Goal: Register for event/course

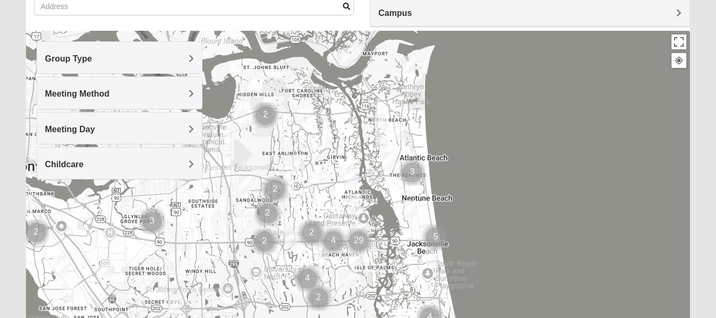
scroll to position [91, 0]
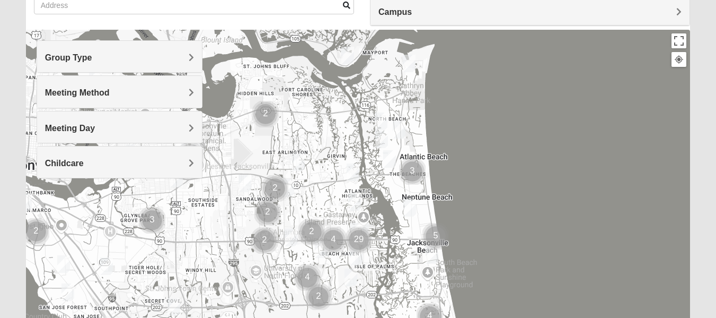
click at [175, 59] on h4 "Group Type" at bounding box center [119, 57] width 149 height 10
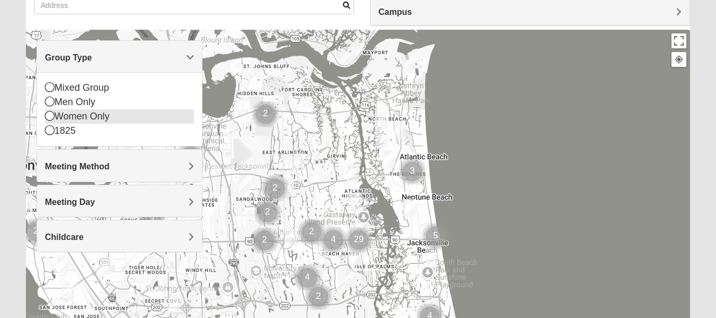
click at [50, 113] on icon at bounding box center [50, 116] width 10 height 10
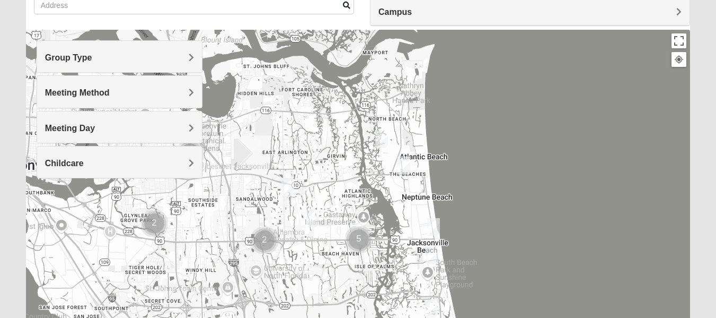
click at [182, 60] on h4 "Group Type" at bounding box center [119, 57] width 149 height 10
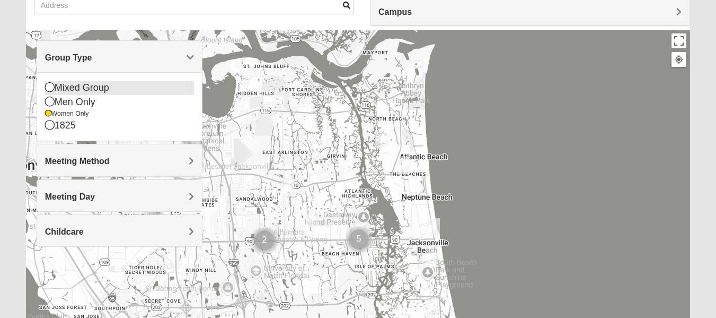
click at [50, 89] on icon at bounding box center [50, 87] width 10 height 10
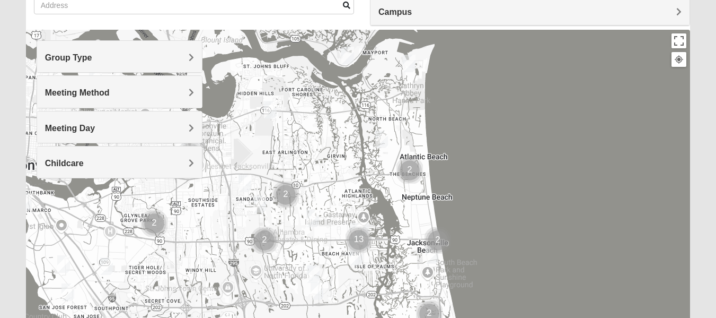
click at [183, 92] on h4 "Meeting Method" at bounding box center [119, 92] width 149 height 10
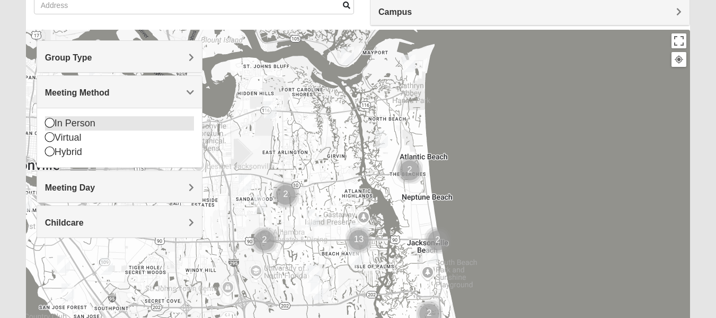
click at [51, 122] on icon at bounding box center [50, 123] width 10 height 10
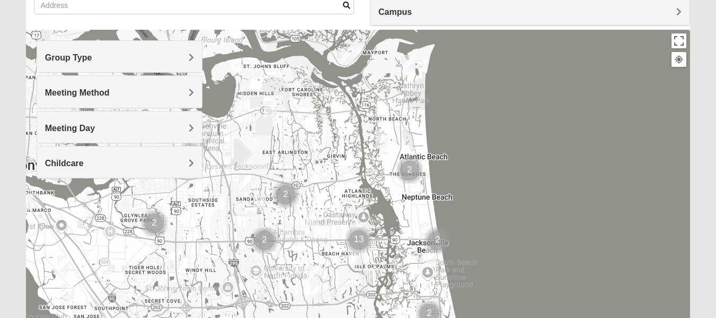
click at [188, 127] on h4 "Meeting Day" at bounding box center [119, 128] width 149 height 10
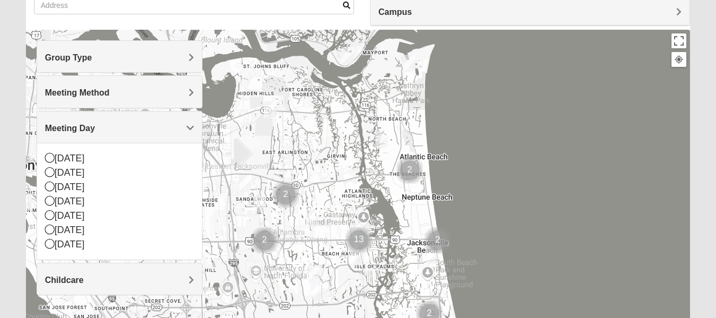
click at [95, 127] on span "Meeting Day" at bounding box center [70, 128] width 50 height 9
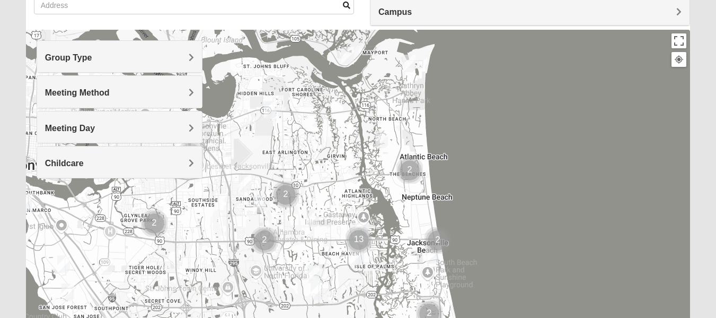
click at [412, 14] on span "Campus" at bounding box center [395, 11] width 33 height 9
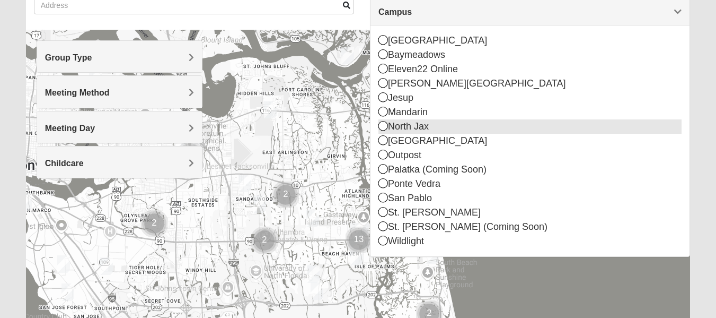
click at [383, 126] on icon at bounding box center [384, 126] width 10 height 10
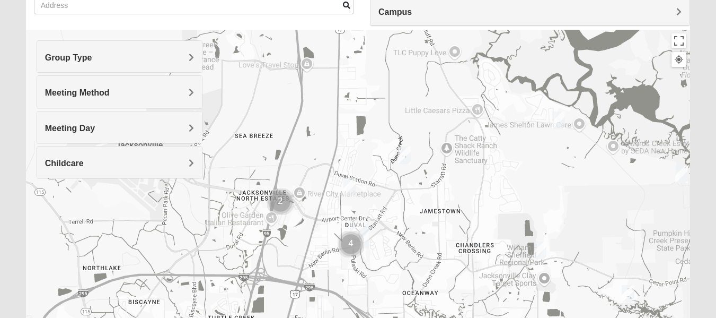
click at [406, 155] on img "Womens Grissinger 32218" at bounding box center [404, 154] width 13 height 17
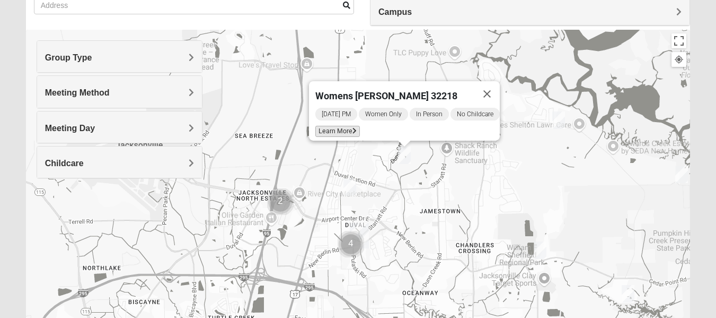
click at [347, 126] on span "Learn More" at bounding box center [338, 131] width 45 height 11
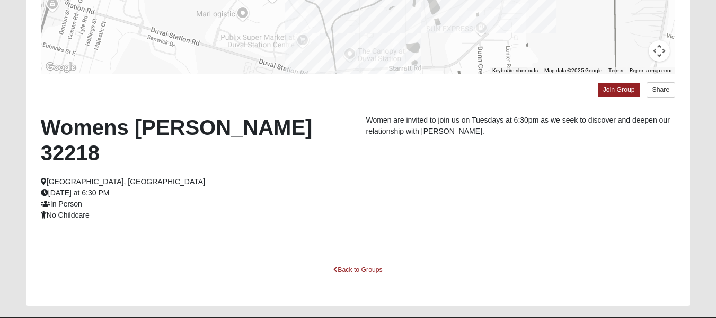
scroll to position [255, 0]
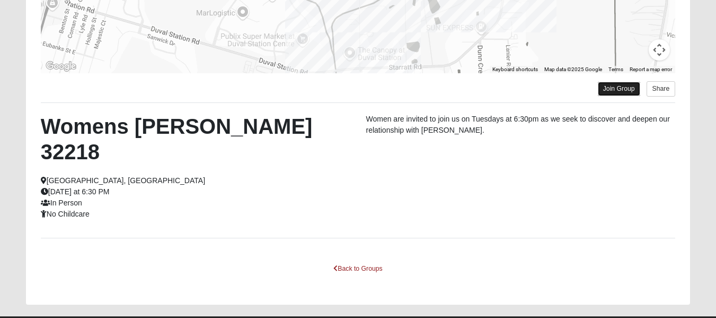
click at [618, 90] on link "Join Group" at bounding box center [619, 89] width 42 height 14
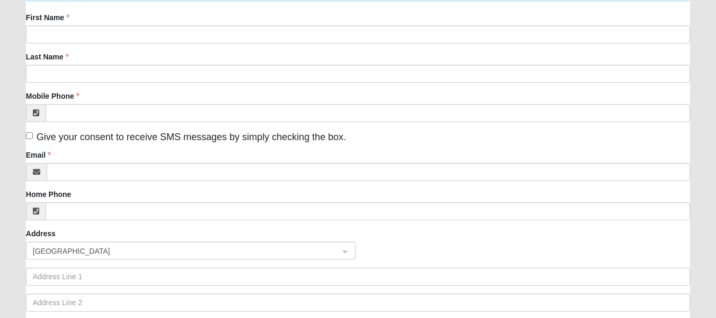
scroll to position [32, 0]
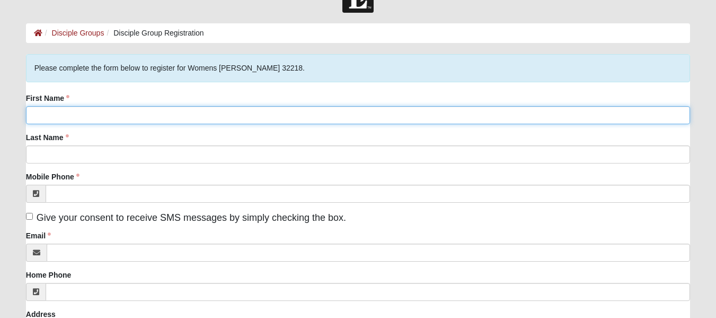
click at [294, 115] on input "First Name" at bounding box center [358, 115] width 664 height 18
type input "[PERSON_NAME]"
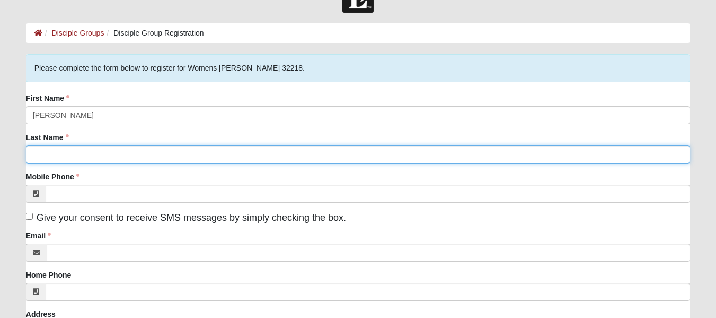
click at [285, 152] on input "Last Name" at bounding box center [358, 154] width 664 height 18
type input "[PERSON_NAME]"
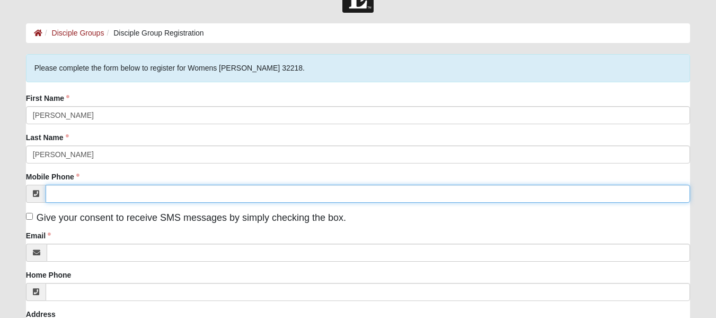
click at [68, 193] on input "Mobile Phone" at bounding box center [368, 194] width 645 height 18
type input "[PHONE_NUMBER]"
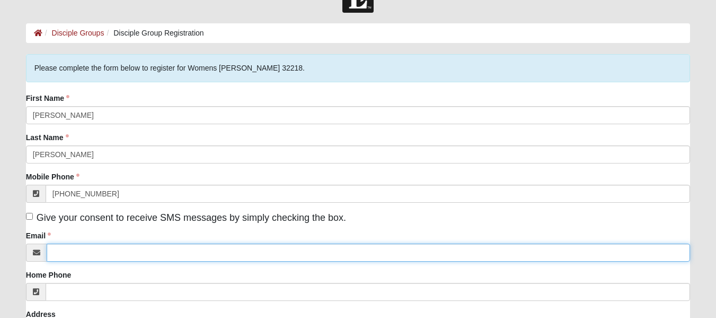
click at [98, 253] on input "Email" at bounding box center [369, 252] width 644 height 18
type input "[EMAIL_ADDRESS][DOMAIN_NAME]"
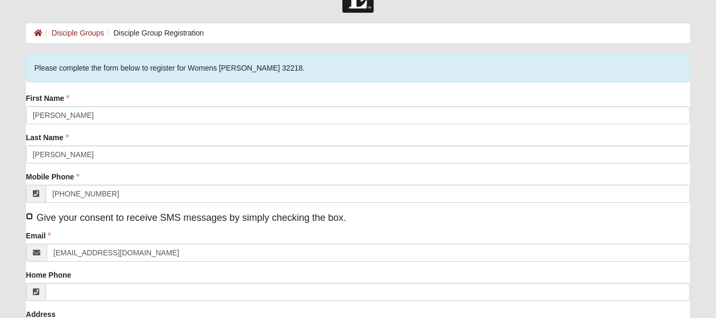
click at [29, 216] on input "Give your consent to receive SMS messages by simply checking the box." at bounding box center [29, 216] width 7 height 7
checkbox input "true"
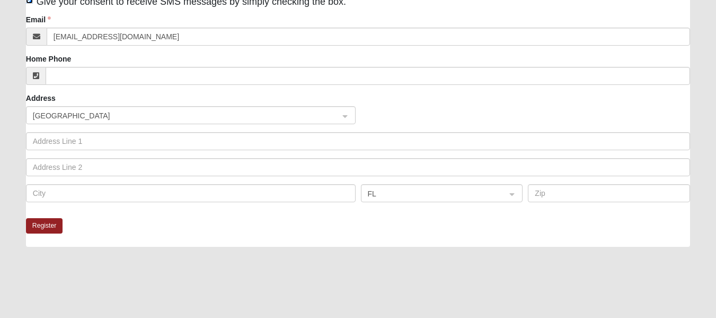
scroll to position [251, 0]
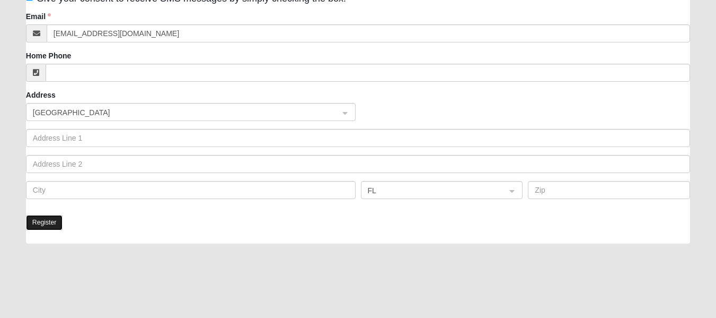
click at [47, 223] on button "Register" at bounding box center [44, 222] width 37 height 15
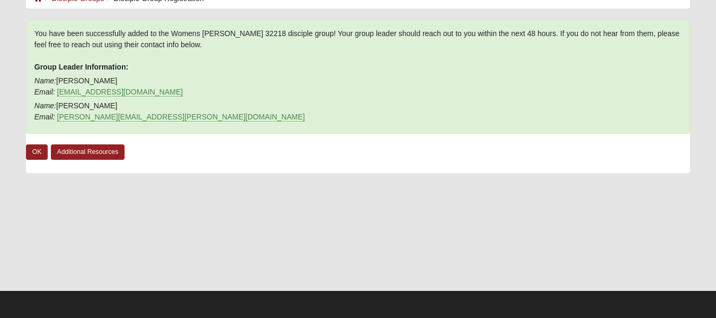
scroll to position [66, 0]
click at [36, 153] on link "OK" at bounding box center [37, 151] width 22 height 15
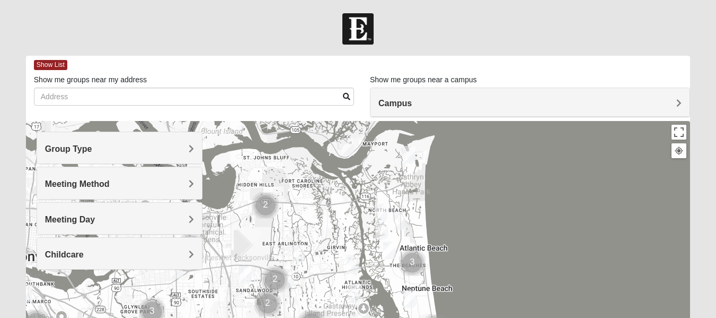
click at [182, 157] on div "Group Type" at bounding box center [119, 147] width 165 height 31
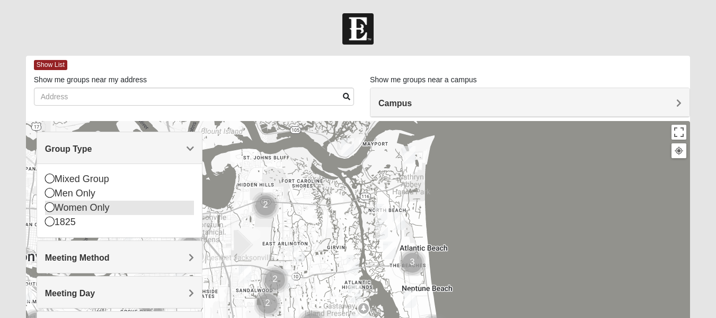
click at [48, 207] on icon at bounding box center [50, 207] width 10 height 10
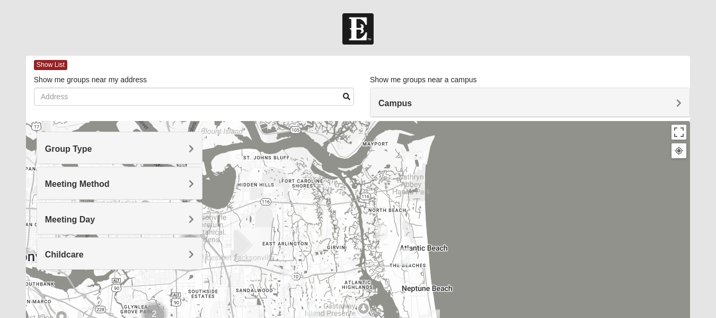
click at [110, 183] on span "Meeting Method" at bounding box center [77, 183] width 65 height 9
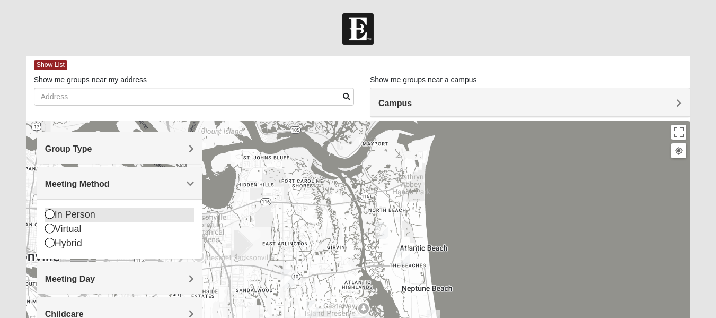
click at [51, 212] on icon at bounding box center [50, 214] width 10 height 10
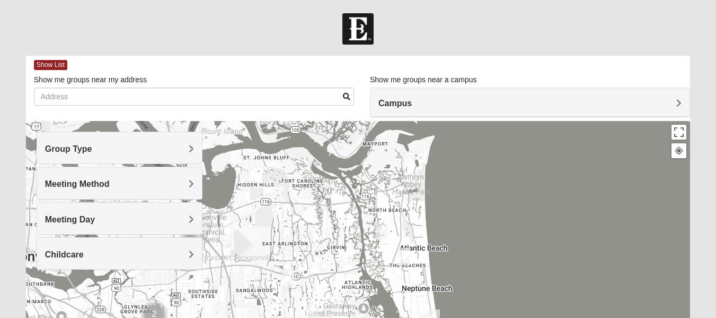
click at [590, 97] on div "Campus" at bounding box center [530, 102] width 319 height 29
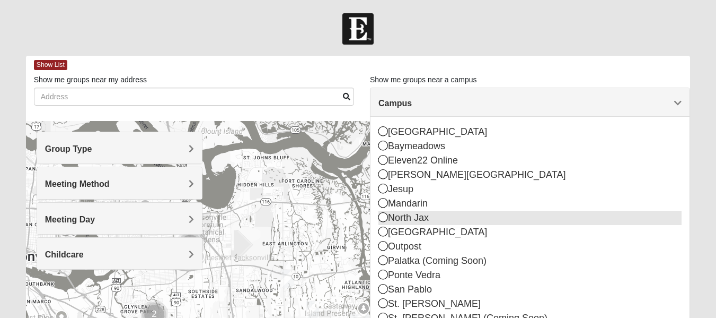
click at [381, 218] on icon at bounding box center [384, 217] width 10 height 10
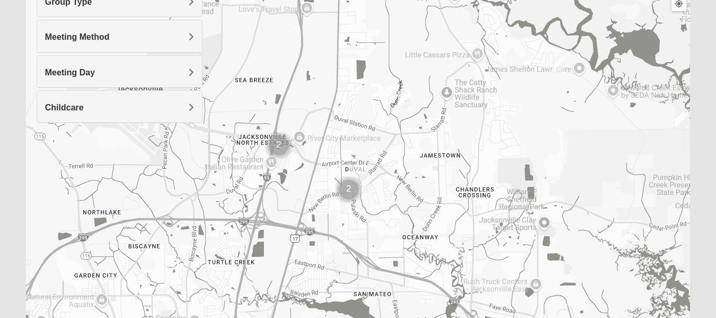
scroll to position [157, 0]
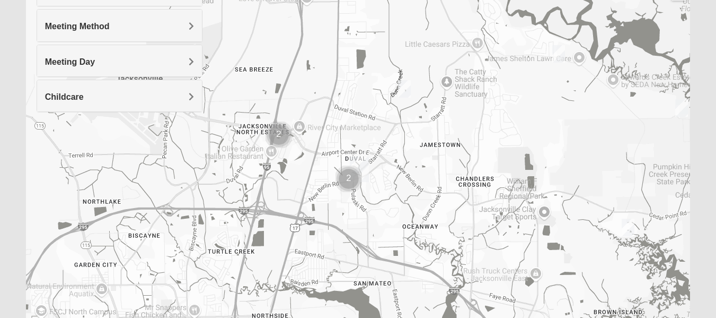
click at [361, 165] on img "North Jax" at bounding box center [359, 168] width 19 height 25
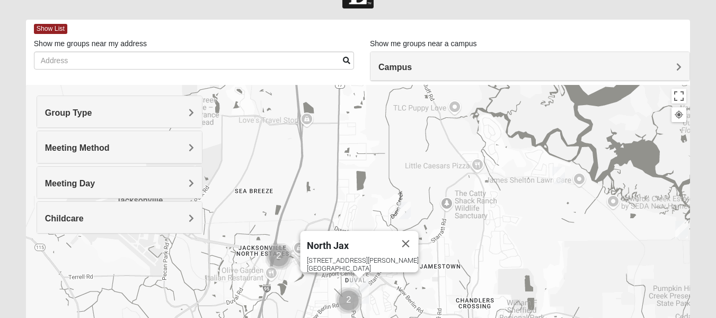
scroll to position [35, 0]
click at [182, 155] on div "Meeting Method" at bounding box center [119, 147] width 165 height 31
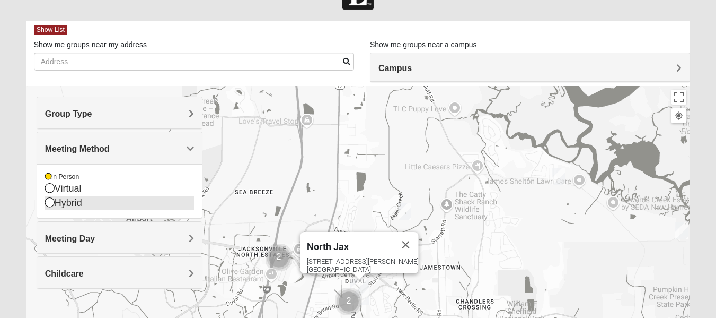
click at [48, 202] on icon at bounding box center [50, 202] width 10 height 10
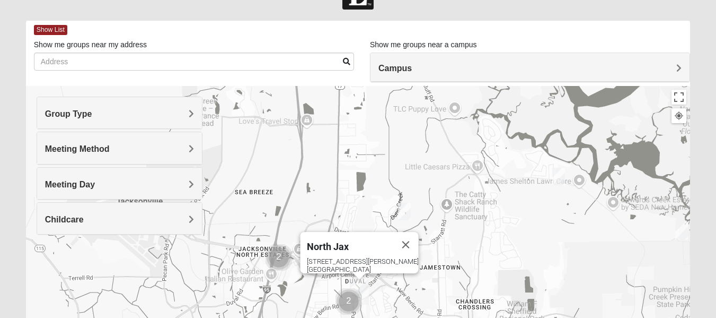
click at [188, 152] on h4 "Meeting Method" at bounding box center [119, 149] width 149 height 10
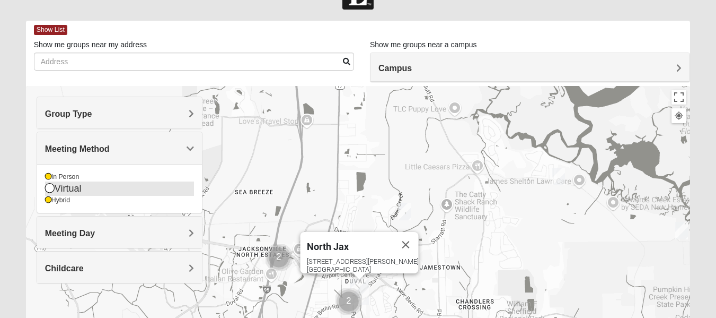
click at [49, 189] on icon at bounding box center [50, 188] width 10 height 10
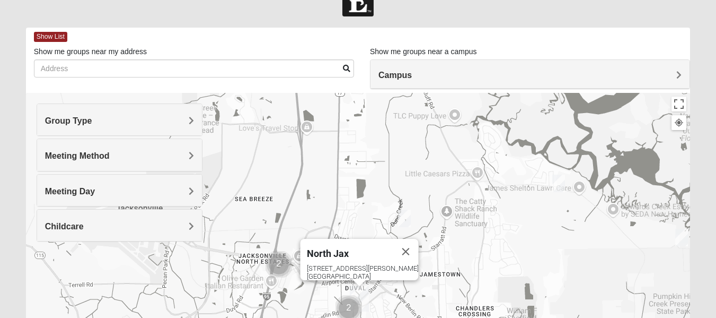
scroll to position [27, 0]
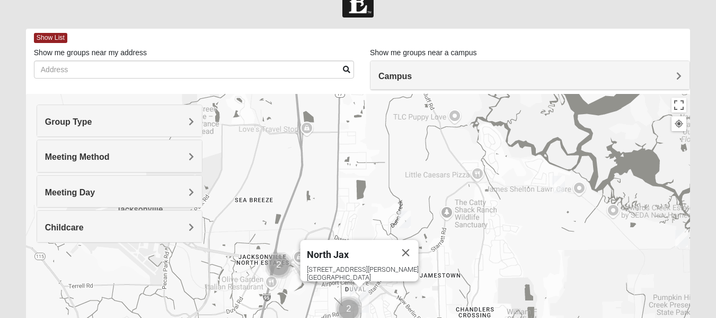
click at [636, 74] on h4 "Campus" at bounding box center [530, 76] width 303 height 10
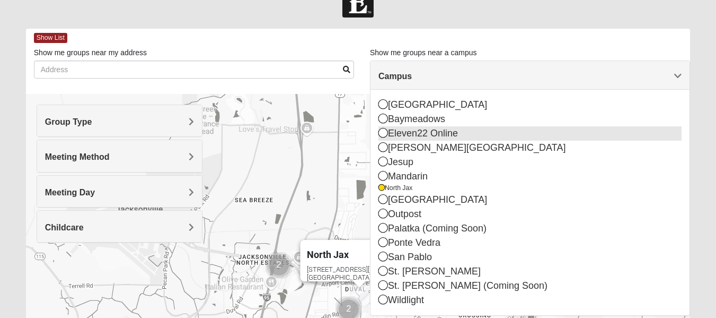
click at [382, 130] on icon at bounding box center [384, 133] width 10 height 10
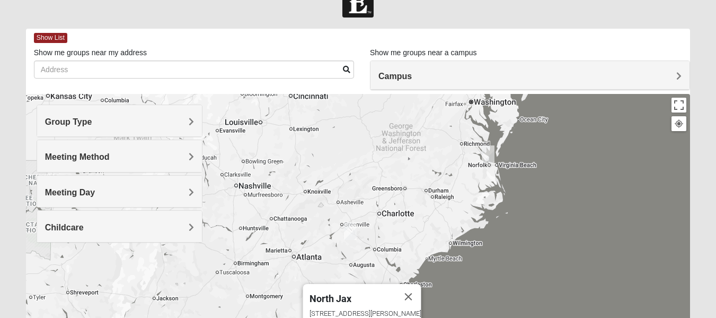
click at [452, 80] on h4 "Campus" at bounding box center [530, 76] width 303 height 10
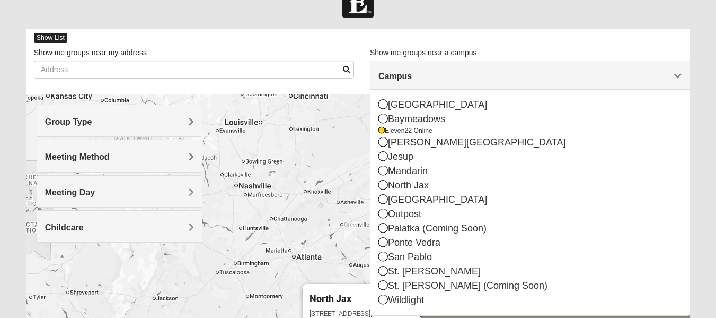
click at [60, 39] on span "Show List" at bounding box center [50, 38] width 33 height 10
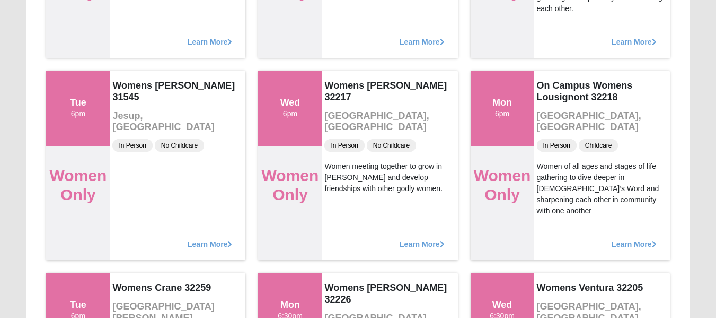
scroll to position [4725, 0]
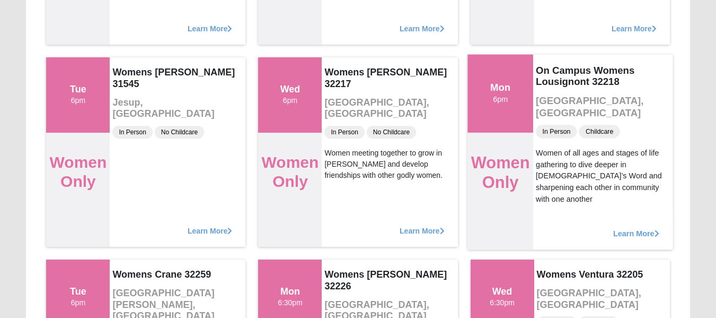
click at [623, 227] on span "Learn More" at bounding box center [636, 227] width 46 height 0
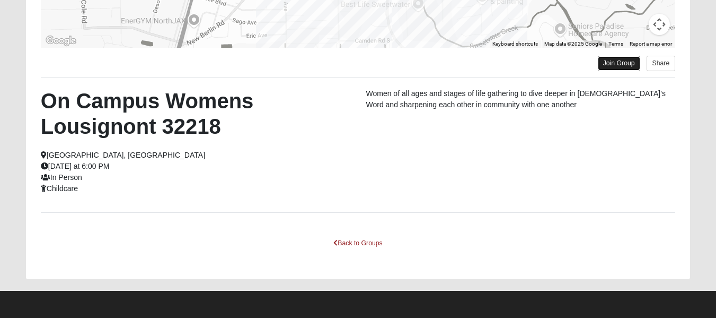
click at [618, 67] on link "Join Group" at bounding box center [619, 63] width 42 height 14
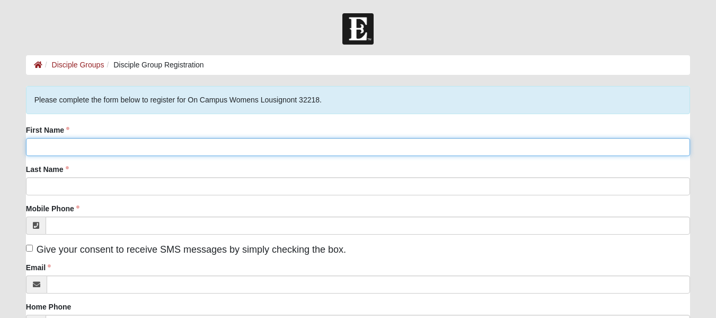
click at [218, 144] on input "First Name" at bounding box center [358, 147] width 664 height 18
type input "[PERSON_NAME]"
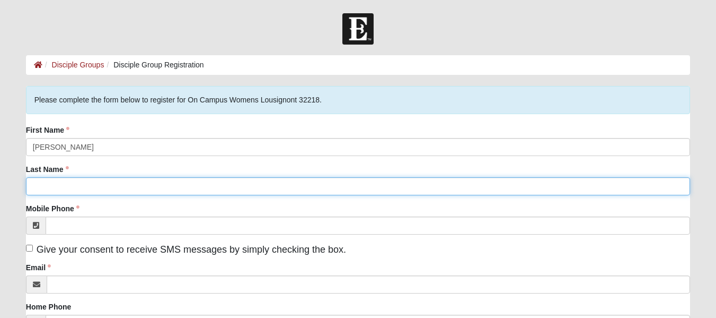
click at [227, 191] on input "Last Name" at bounding box center [358, 186] width 664 height 18
type input "[PERSON_NAME]"
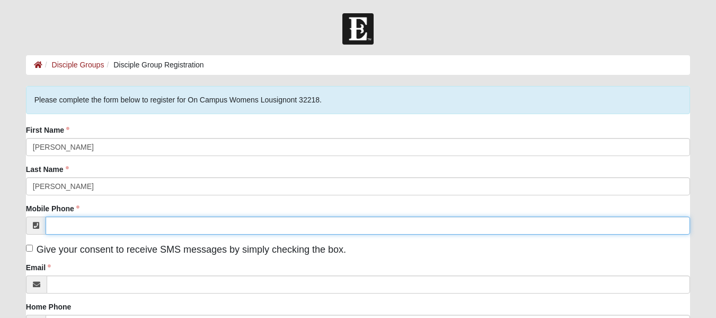
click at [223, 230] on input "Mobile Phone" at bounding box center [368, 225] width 645 height 18
type input "[PHONE_NUMBER]"
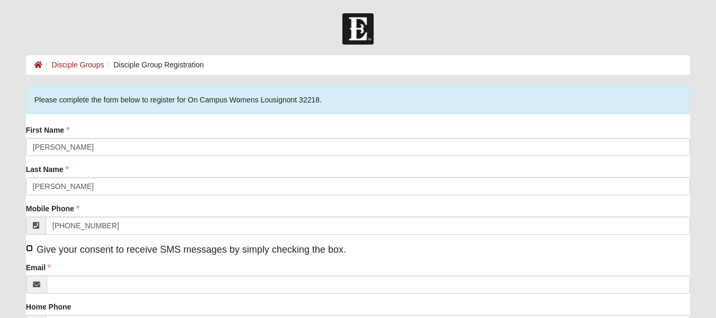
click at [30, 247] on input "Give your consent to receive SMS messages by simply checking the box." at bounding box center [29, 247] width 7 height 7
checkbox input "true"
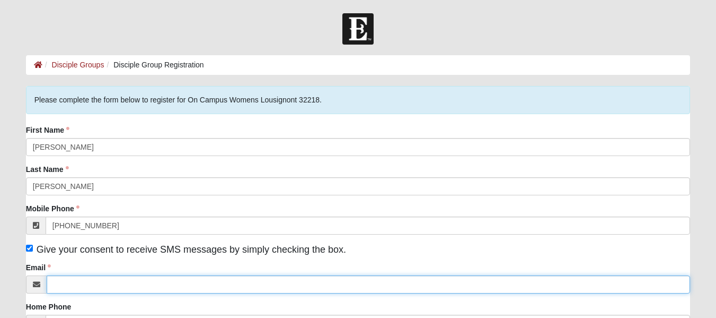
click at [94, 283] on input "Email" at bounding box center [369, 284] width 644 height 18
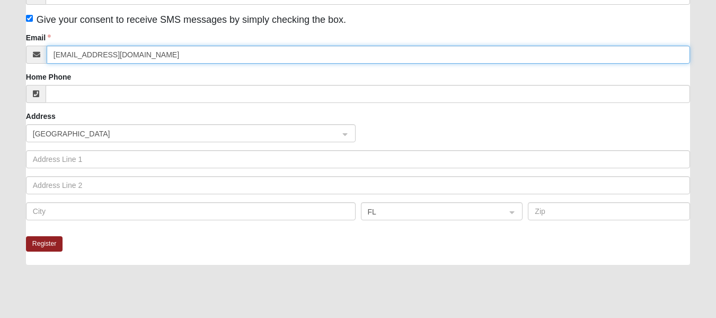
scroll to position [233, 0]
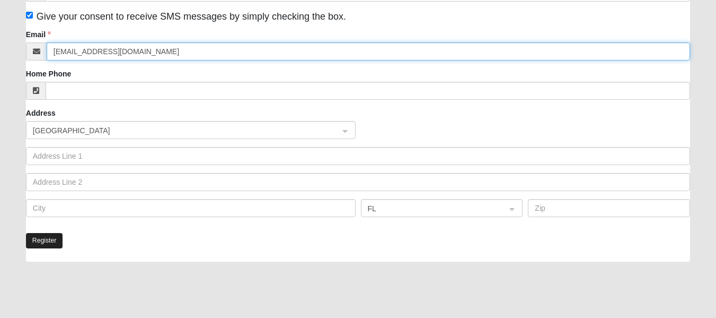
type input "[EMAIL_ADDRESS][DOMAIN_NAME]"
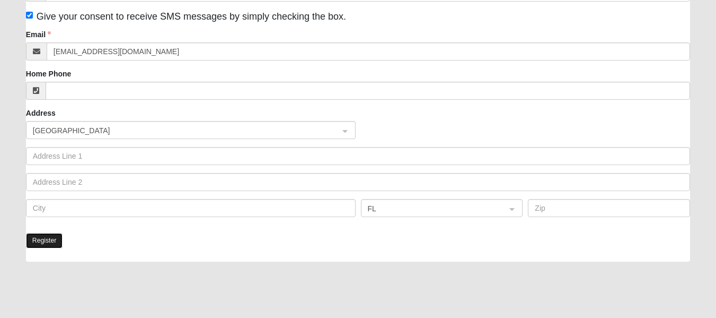
click at [47, 238] on button "Register" at bounding box center [44, 240] width 37 height 15
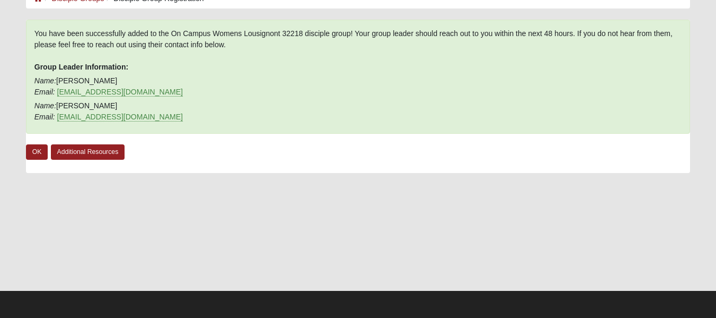
scroll to position [66, 0]
click at [36, 151] on link "OK" at bounding box center [37, 151] width 22 height 15
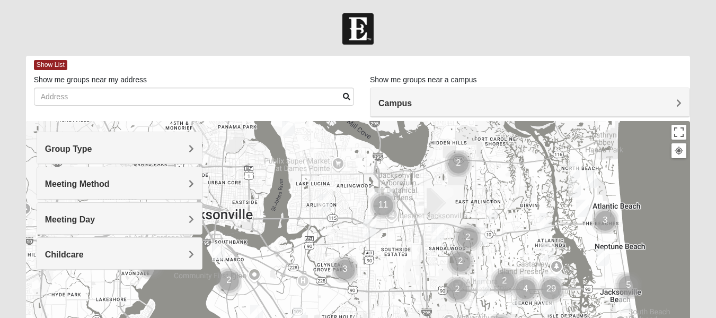
drag, startPoint x: 283, startPoint y: 223, endPoint x: 477, endPoint y: 180, distance: 198.7
